Goal: Task Accomplishment & Management: Use online tool/utility

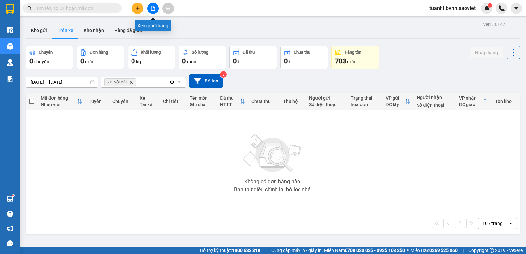
click at [158, 10] on button at bounding box center [153, 9] width 12 height 12
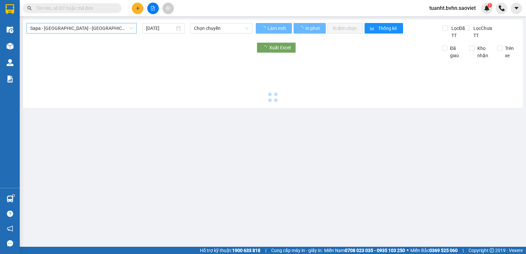
click at [87, 27] on span "Sapa - [GEOGRAPHIC_DATA] - [GEOGRAPHIC_DATA] ([GEOGRAPHIC_DATA])" at bounding box center [81, 28] width 103 height 10
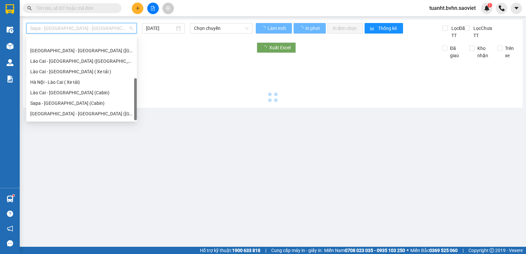
scroll to position [53, 0]
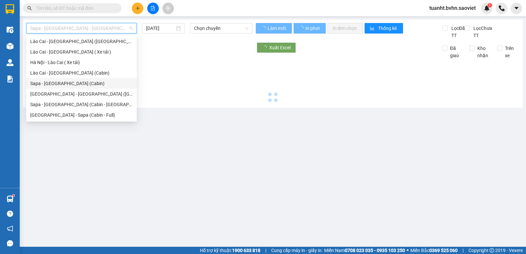
type input "[DATE]"
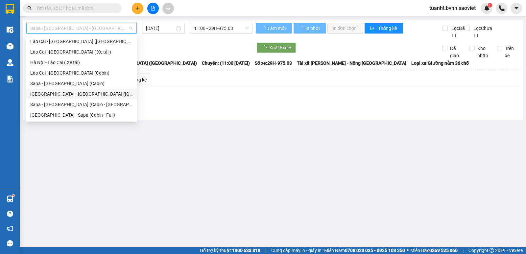
click at [88, 93] on div "[GEOGRAPHIC_DATA] - [GEOGRAPHIC_DATA] ([GEOGRAPHIC_DATA])" at bounding box center [81, 93] width 103 height 7
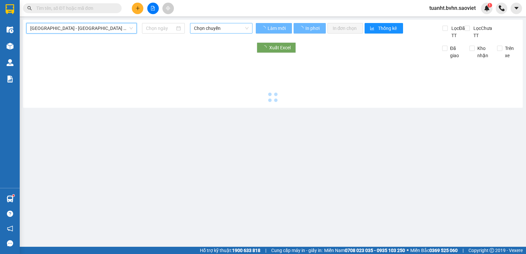
type input "[DATE]"
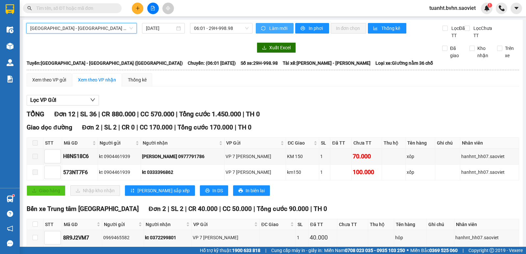
click at [273, 31] on span "Làm mới" at bounding box center [278, 28] width 19 height 7
click at [309, 27] on span "In phơi" at bounding box center [316, 28] width 15 height 7
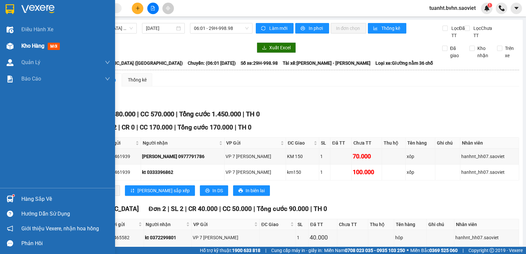
click at [13, 45] on img at bounding box center [10, 46] width 7 height 7
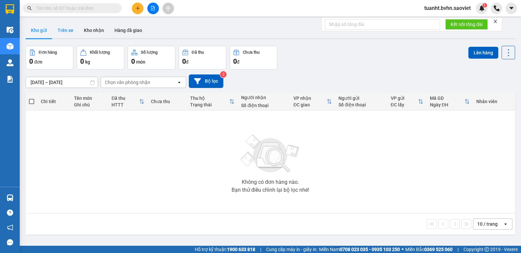
click at [70, 30] on button "Trên xe" at bounding box center [65, 30] width 26 height 16
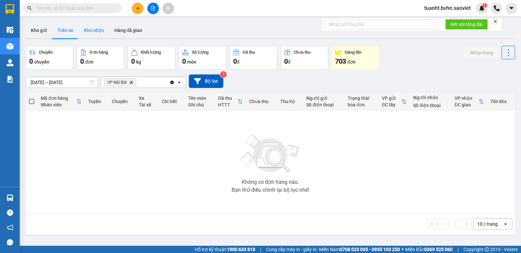
click at [94, 34] on button "Kho nhận" at bounding box center [94, 30] width 31 height 16
